Goal: Register for event/course

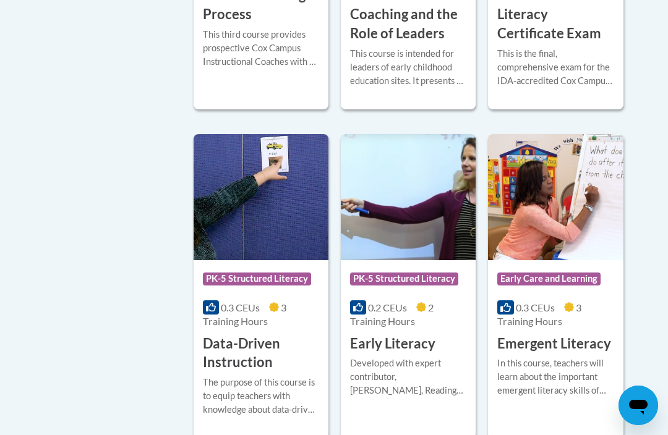
scroll to position [1351, 0]
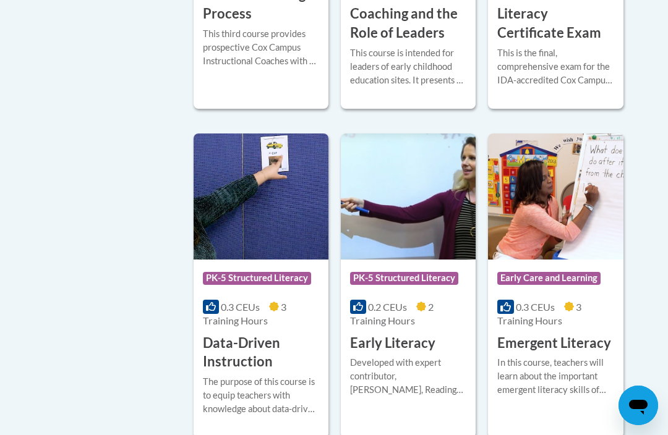
click at [281, 340] on h3 "Data-Driven Instruction" at bounding box center [261, 353] width 116 height 38
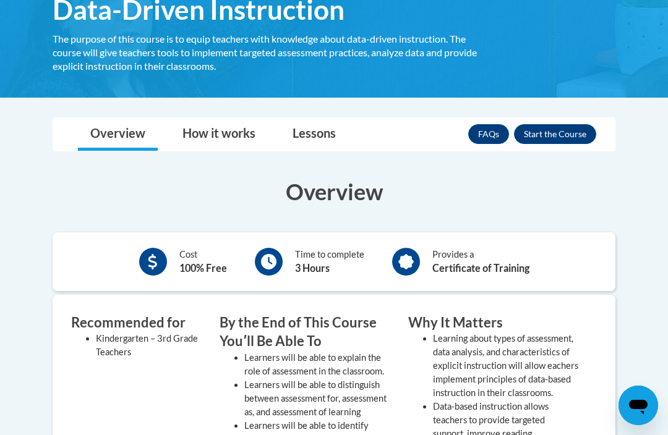
scroll to position [227, 0]
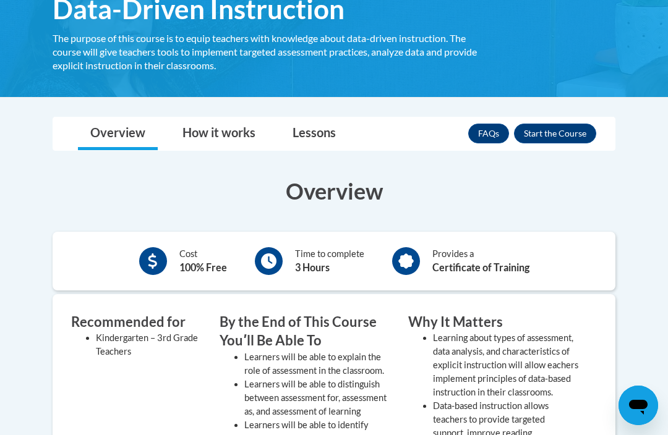
click at [562, 129] on button "Enroll" at bounding box center [555, 134] width 82 height 20
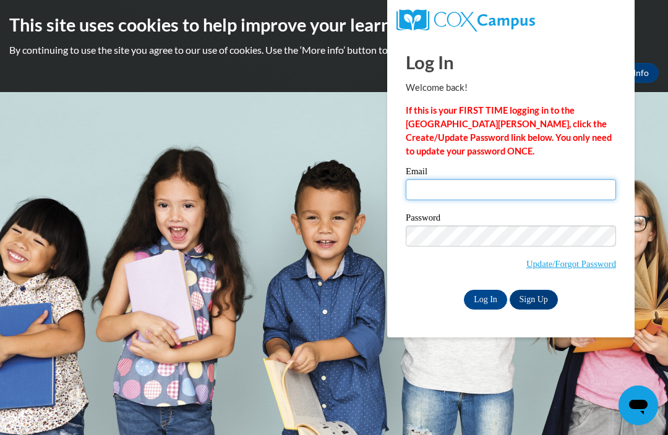
type input "brandyl@bdlc.org"
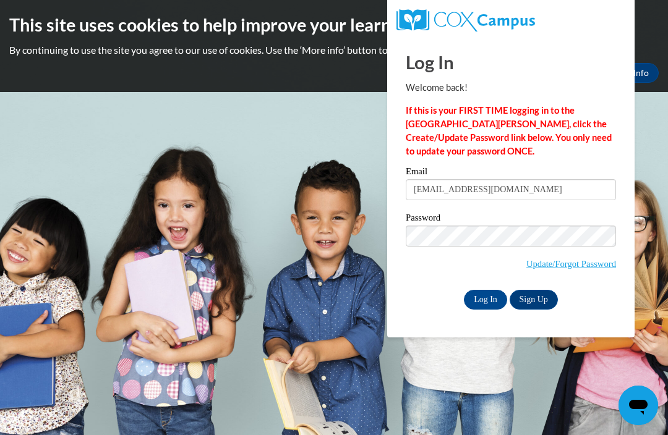
click at [486, 299] on input "Log In" at bounding box center [485, 300] width 43 height 20
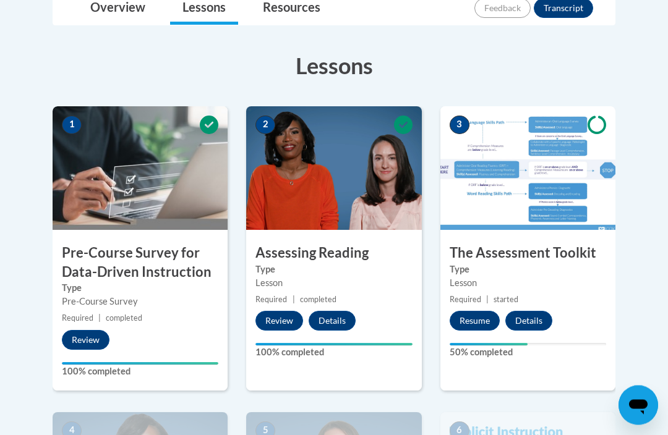
scroll to position [321, 0]
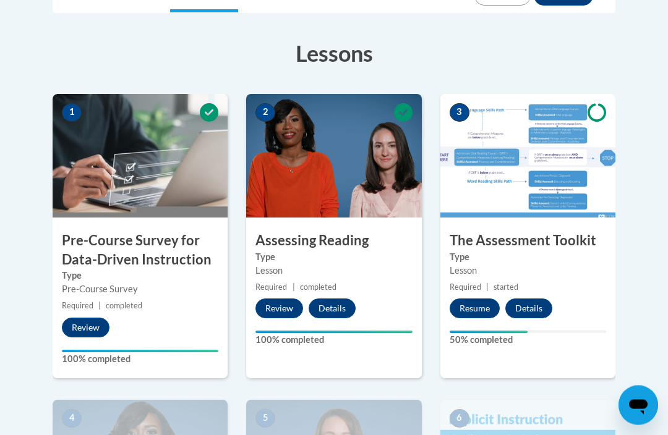
click at [480, 313] on button "Resume" at bounding box center [475, 309] width 50 height 20
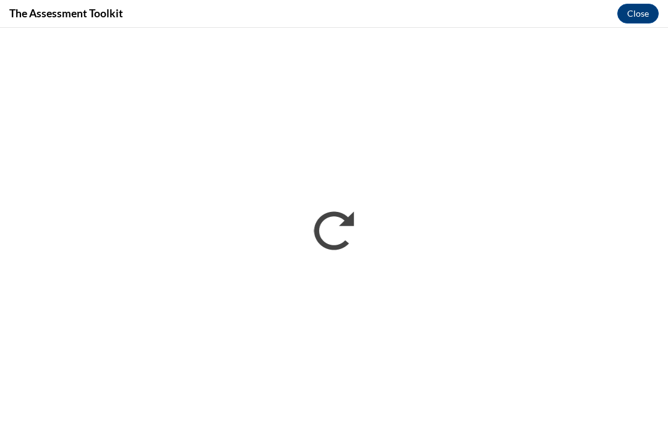
scroll to position [0, 0]
click at [646, 12] on button "Close" at bounding box center [637, 14] width 41 height 20
